Goal: Find specific page/section: Find specific page/section

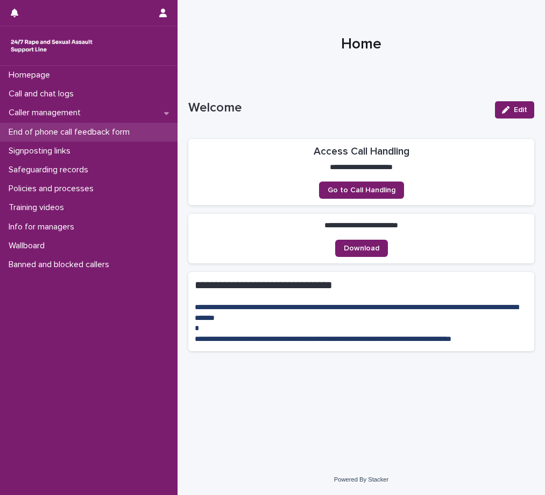
click at [66, 130] on p "End of phone call feedback form" at bounding box center [71, 132] width 134 height 10
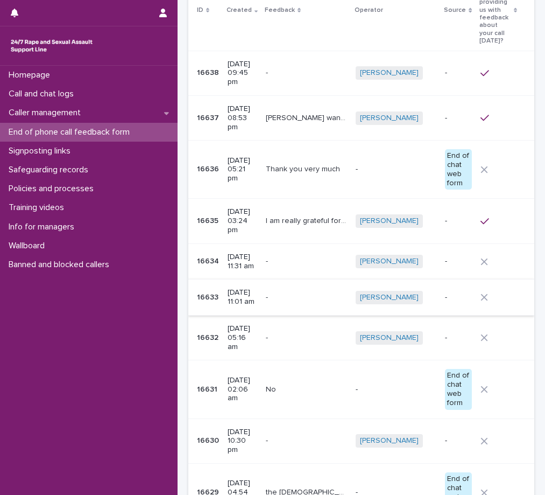
scroll to position [188, 0]
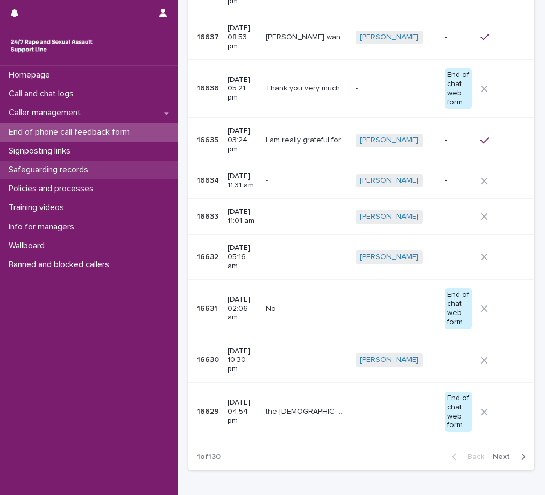
click at [86, 167] on p "Safeguarding records" at bounding box center [50, 170] width 93 height 10
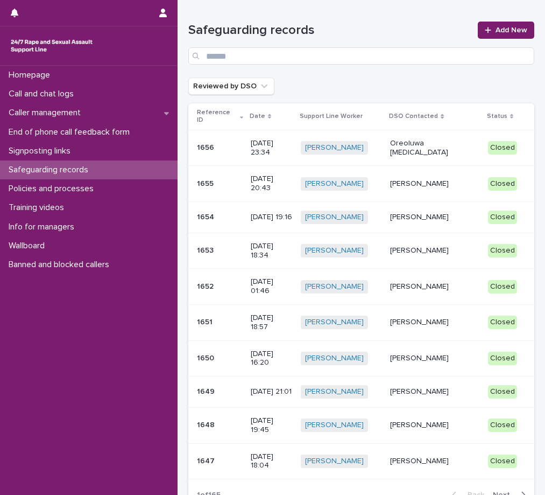
click at [412, 137] on div "Oreoluwa [MEDICAL_DATA]" at bounding box center [434, 147] width 89 height 20
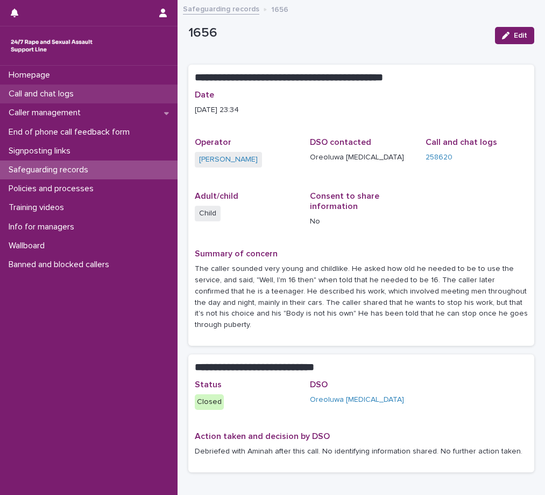
click at [53, 90] on p "Call and chat logs" at bounding box center [43, 94] width 78 height 10
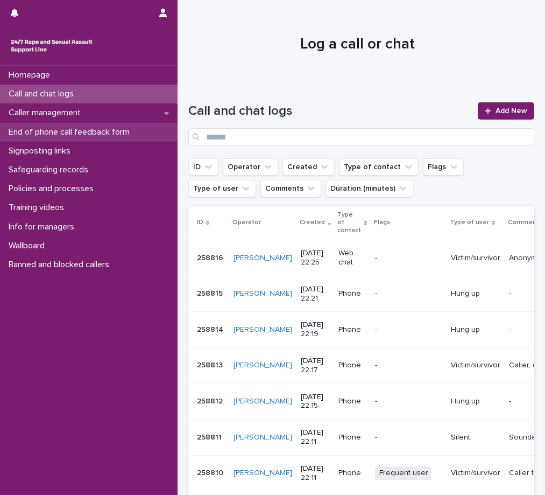
click at [76, 128] on p "End of phone call feedback form" at bounding box center [71, 132] width 134 height 10
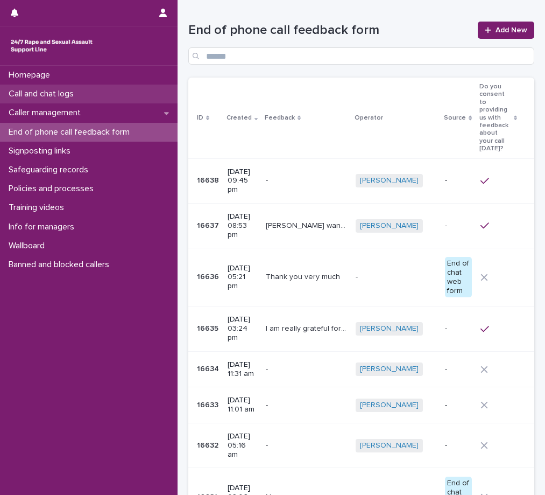
click at [81, 90] on p "Call and chat logs" at bounding box center [43, 94] width 78 height 10
